Goal: Obtain resource: Obtain resource

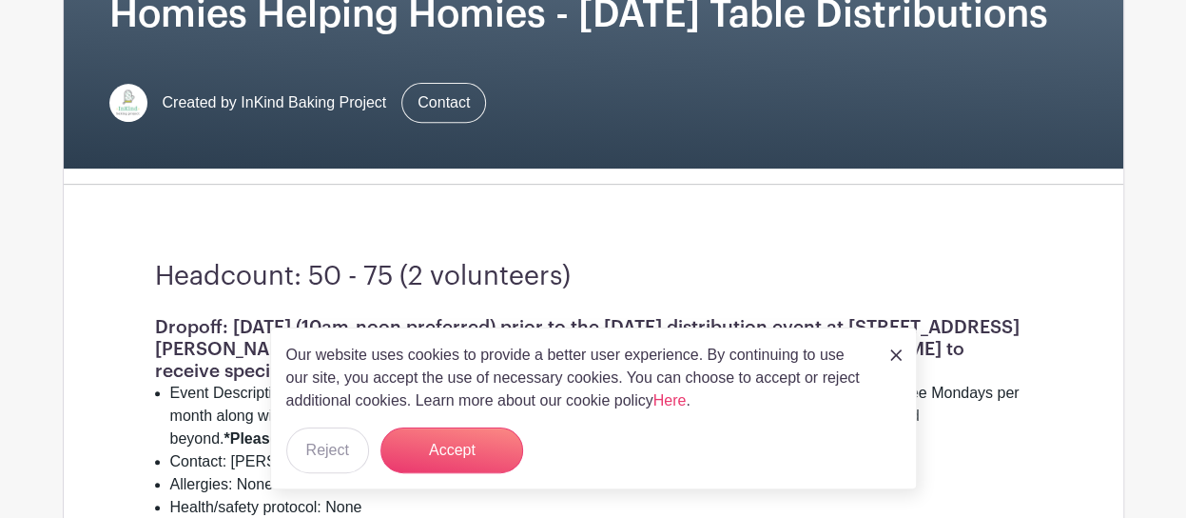
scroll to position [431, 0]
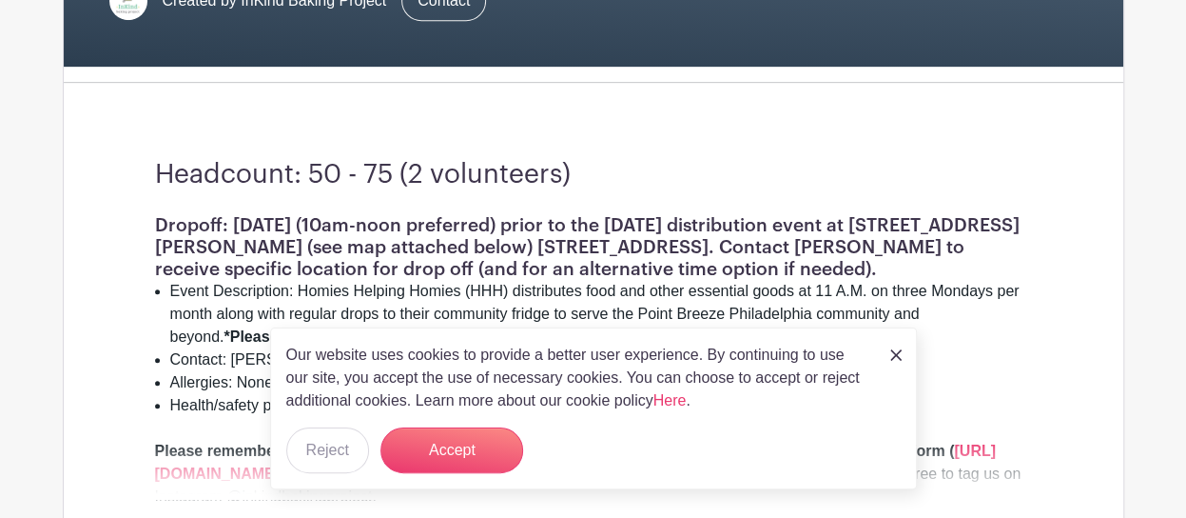
click at [896, 353] on img at bounding box center [895, 354] width 11 height 11
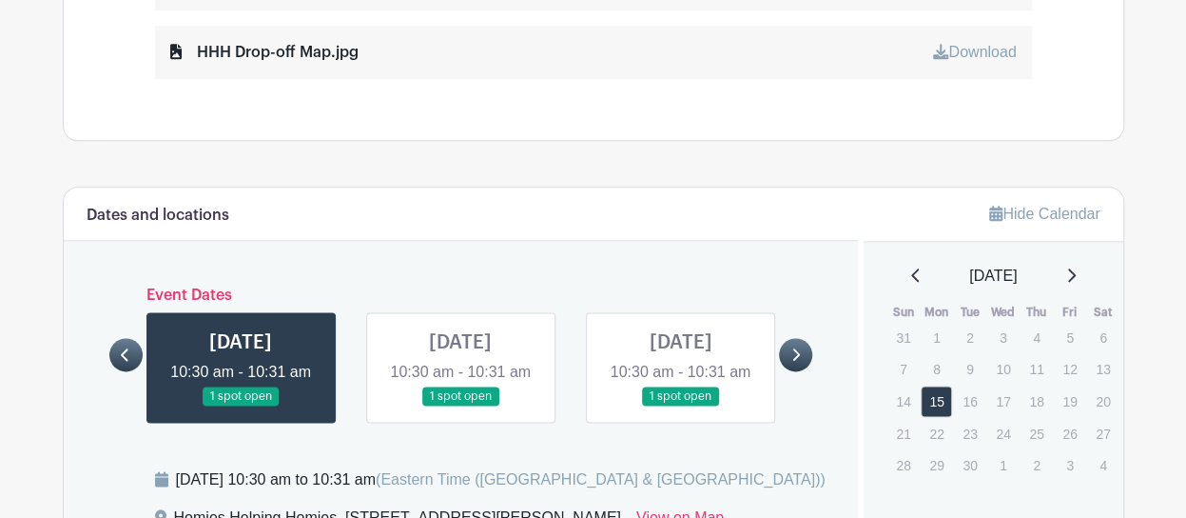
scroll to position [1054, 0]
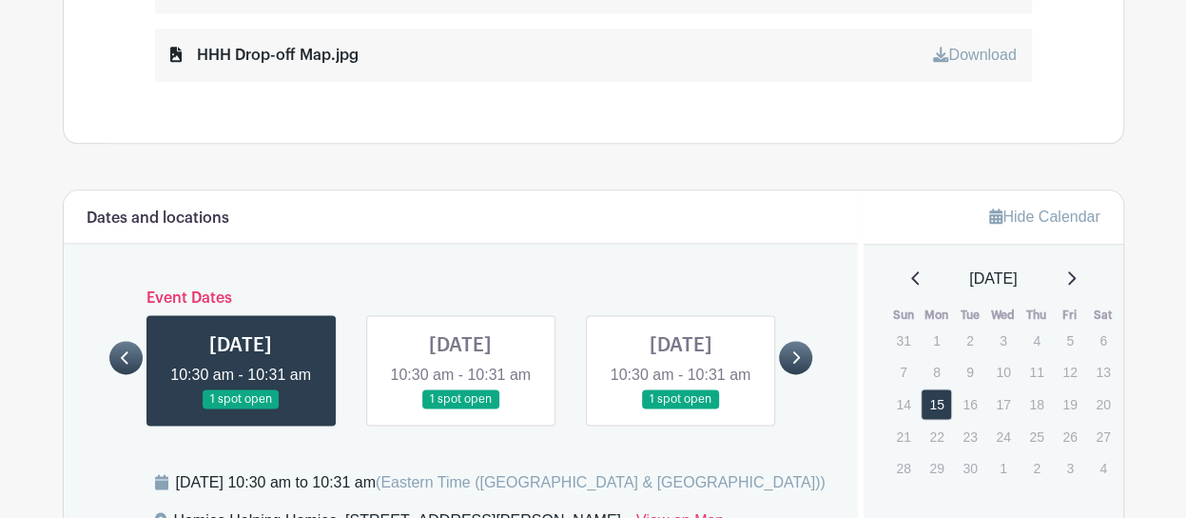
click at [460, 409] on link at bounding box center [460, 409] width 0 height 0
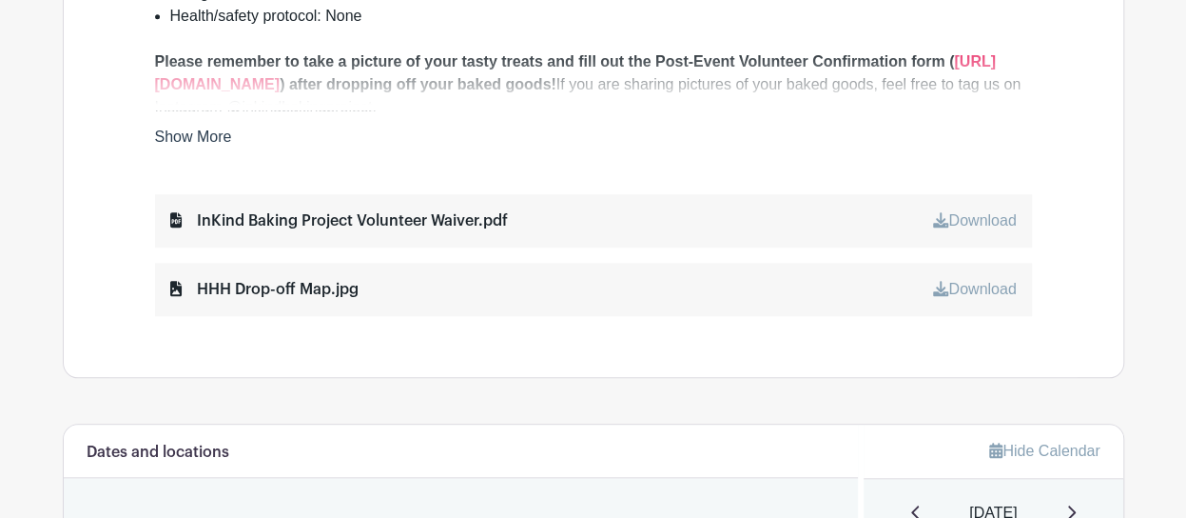
scroll to position [803, 0]
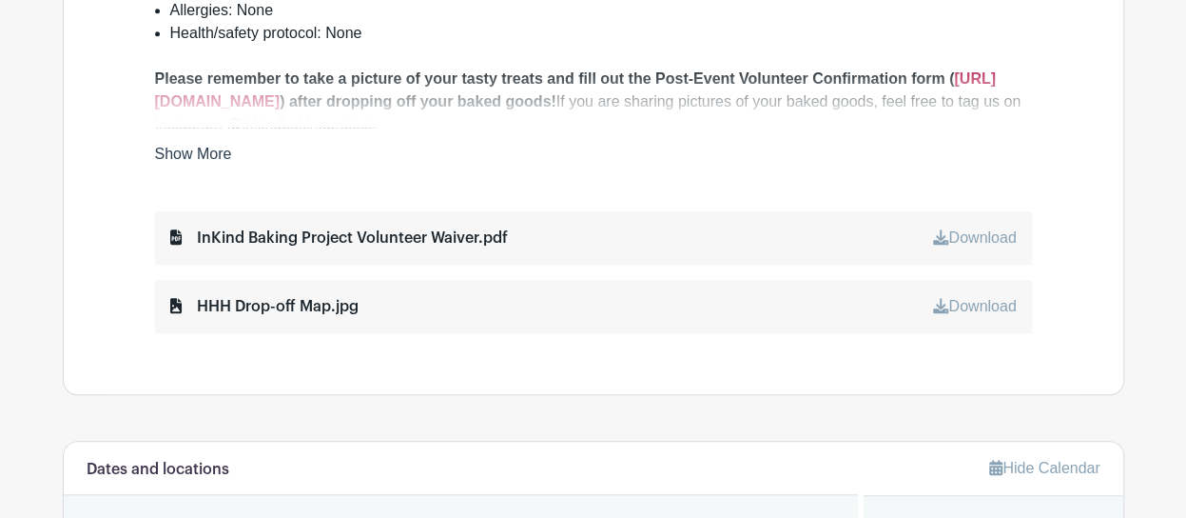
click at [413, 90] on strong "[URL][DOMAIN_NAME]" at bounding box center [575, 89] width 841 height 39
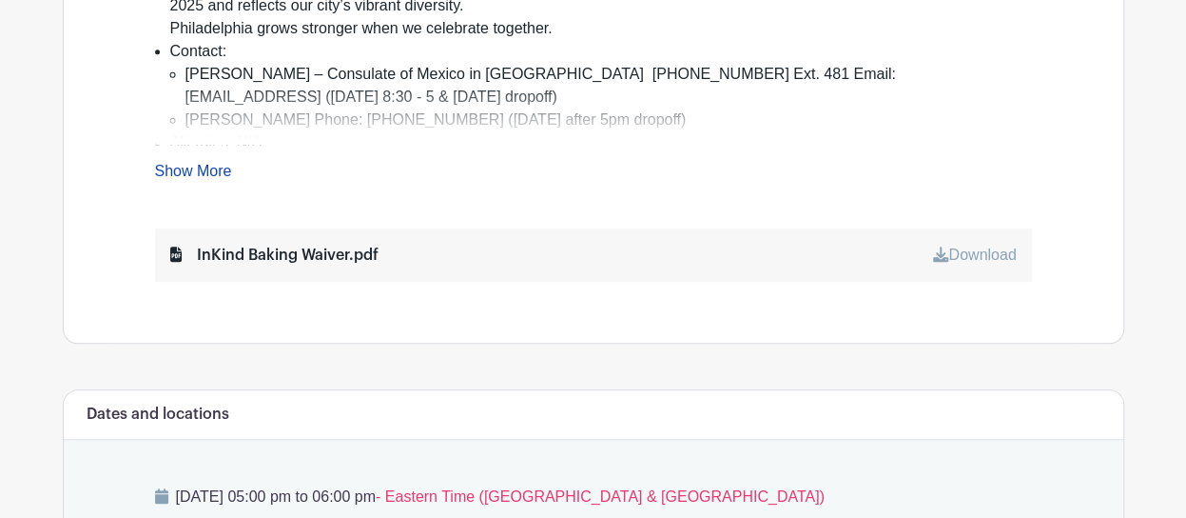
scroll to position [824, 0]
